Goal: Complete application form

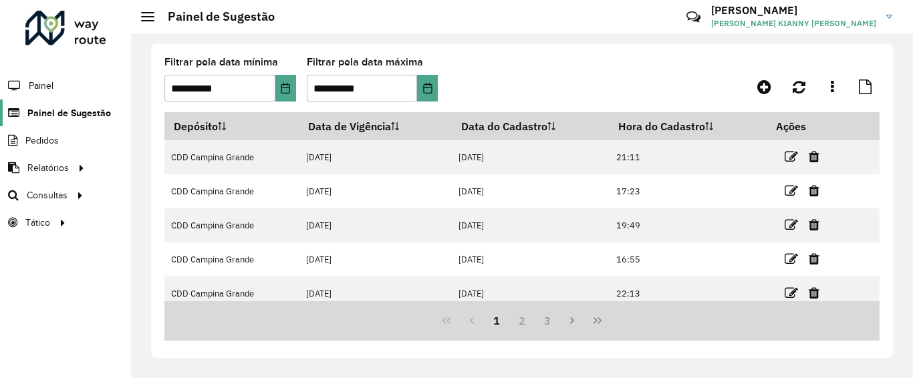
click at [71, 113] on span "Painel de Sugestão" at bounding box center [69, 113] width 84 height 14
click at [772, 84] on link at bounding box center [764, 87] width 30 height 24
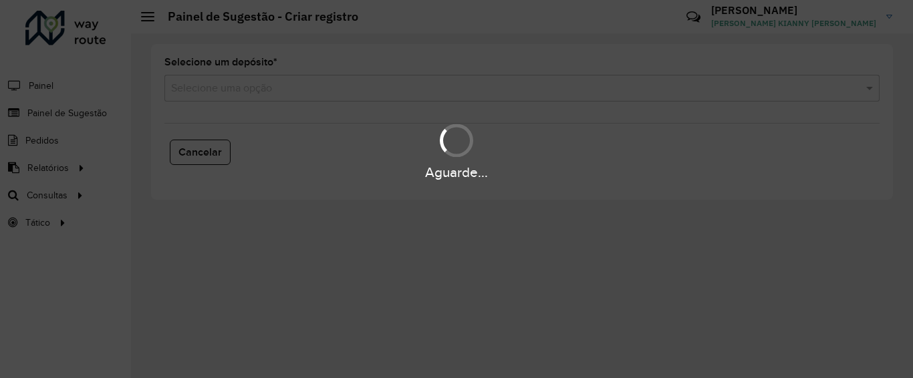
click at [274, 86] on input "text" at bounding box center [508, 89] width 675 height 16
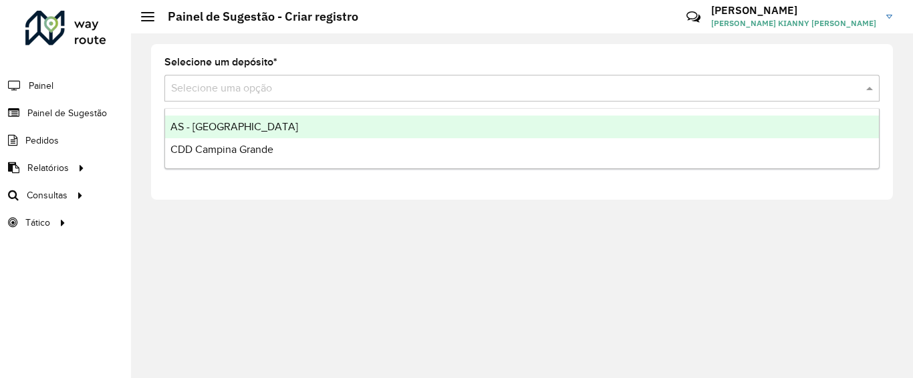
click at [277, 142] on div "CDD Campina Grande" at bounding box center [522, 149] width 714 height 23
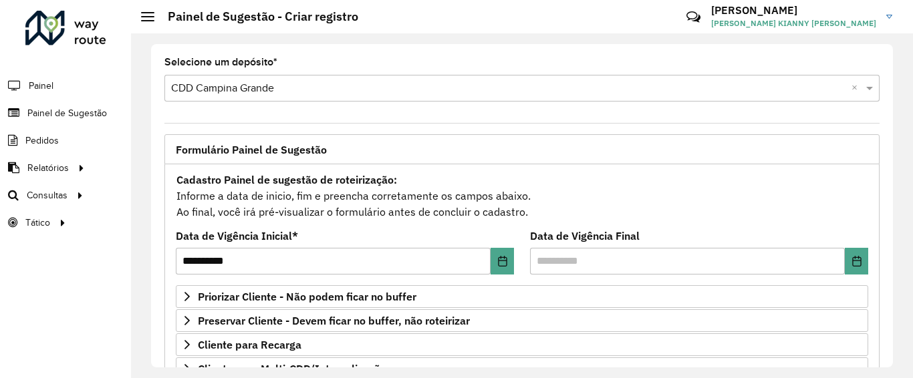
type input "*"
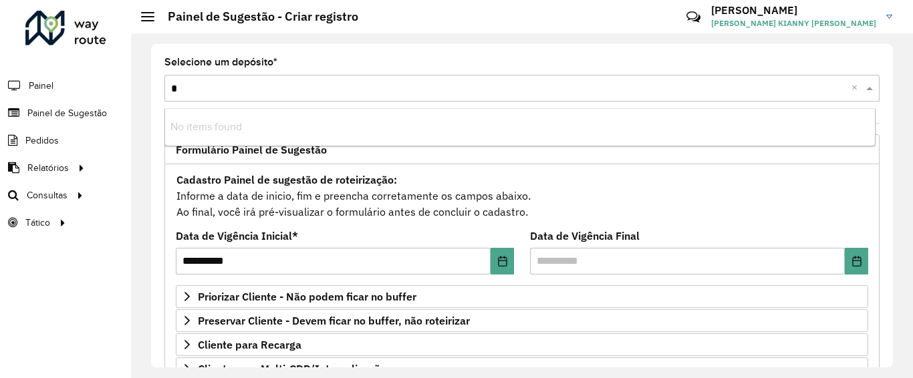
click at [237, 82] on div "Selecione uma opção × CDD Campina Grande * ×" at bounding box center [521, 88] width 715 height 27
click at [235, 86] on input "*" at bounding box center [508, 89] width 675 height 16
